Goal: Information Seeking & Learning: Understand process/instructions

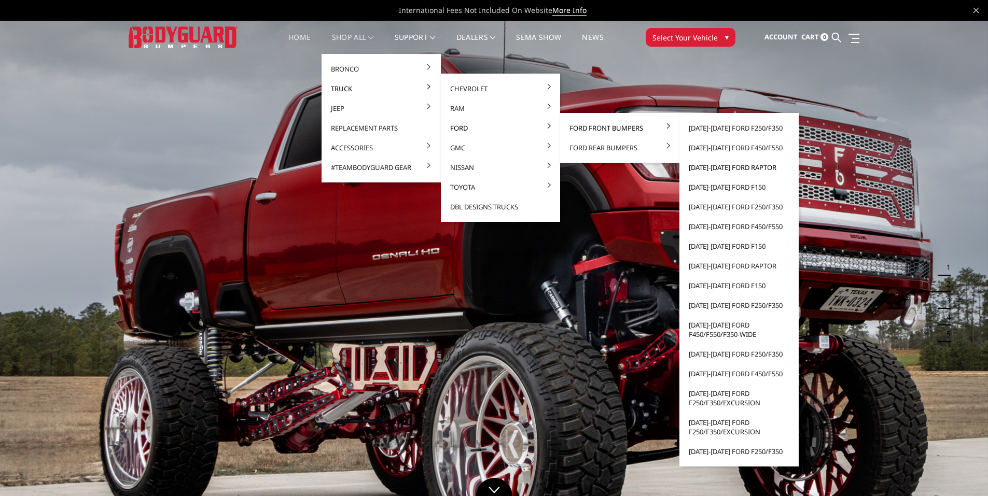
click at [704, 167] on link "[DATE]-[DATE] Ford Raptor" at bounding box center [738, 168] width 111 height 20
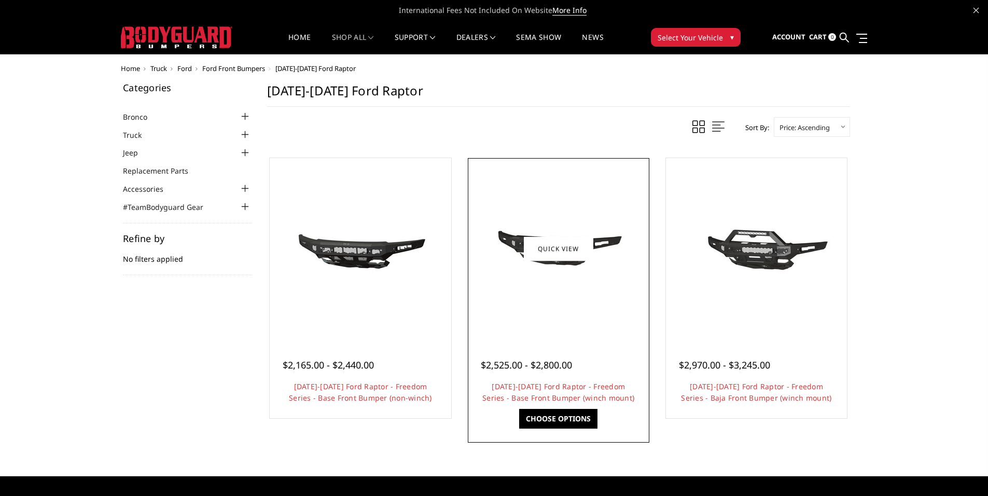
click at [546, 222] on img at bounding box center [558, 249] width 166 height 78
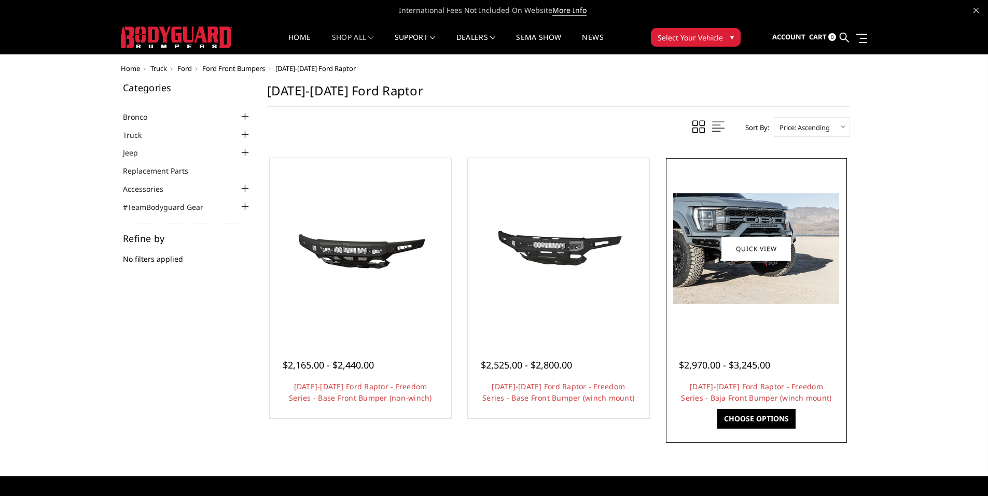
click at [789, 219] on img at bounding box center [756, 248] width 166 height 110
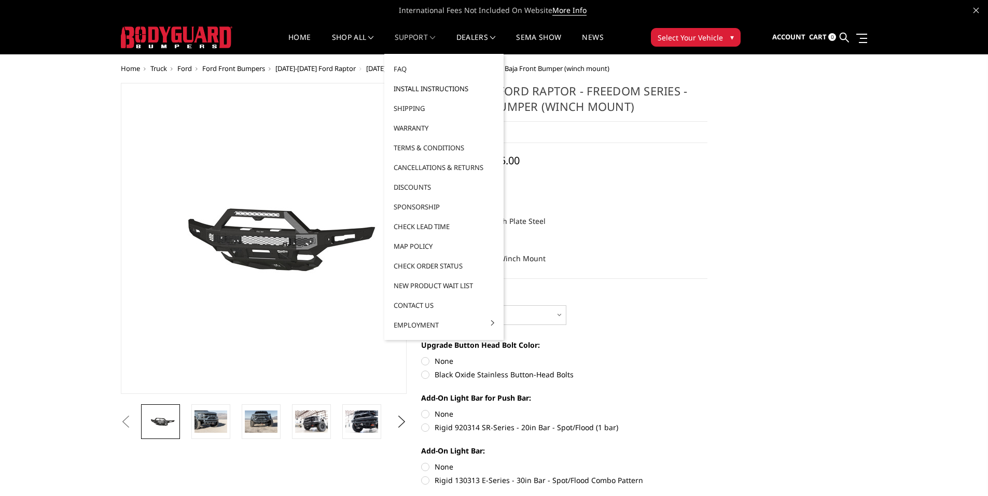
click at [414, 87] on link "Install Instructions" at bounding box center [443, 89] width 111 height 20
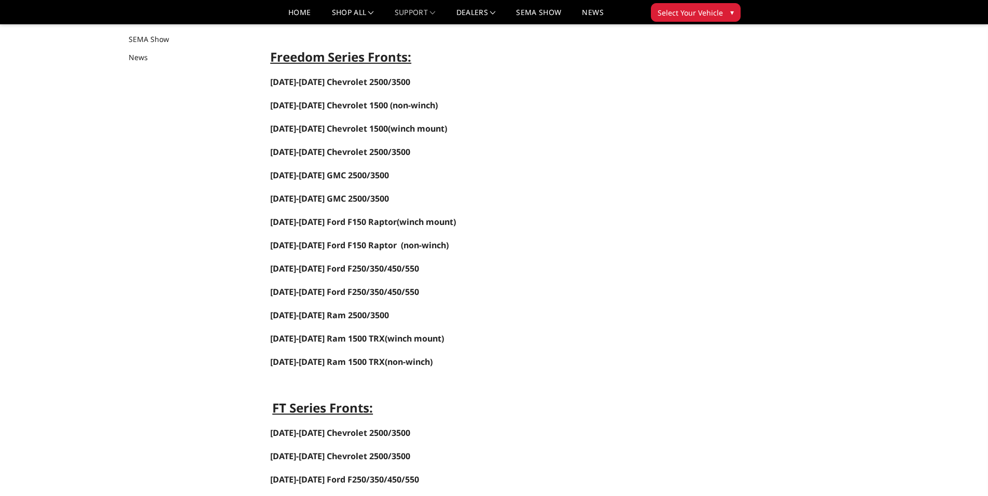
scroll to position [156, 0]
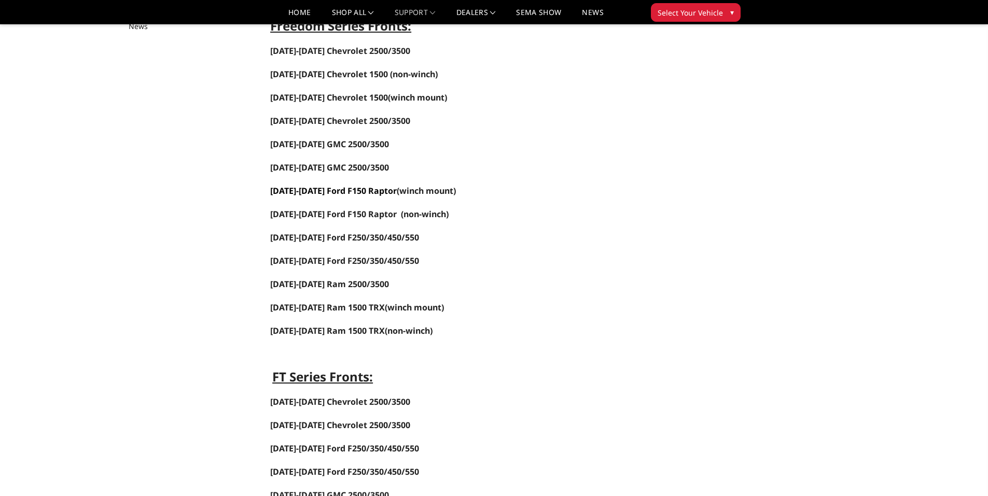
click at [329, 190] on link "[DATE]-[DATE] Ford F150 Raptor" at bounding box center [333, 190] width 127 height 11
